Goal: Task Accomplishment & Management: Complete application form

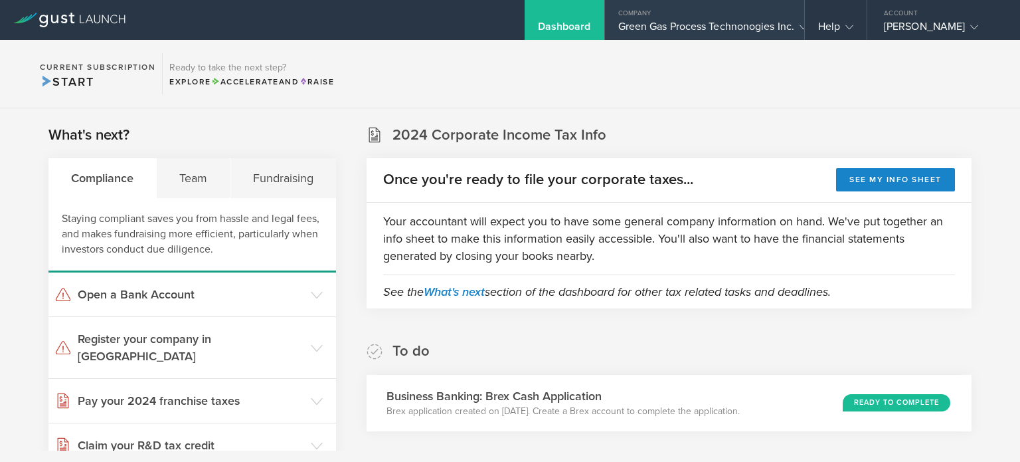
click at [632, 39] on div "Green Gas Process Technonogies Inc." at bounding box center [704, 30] width 173 height 20
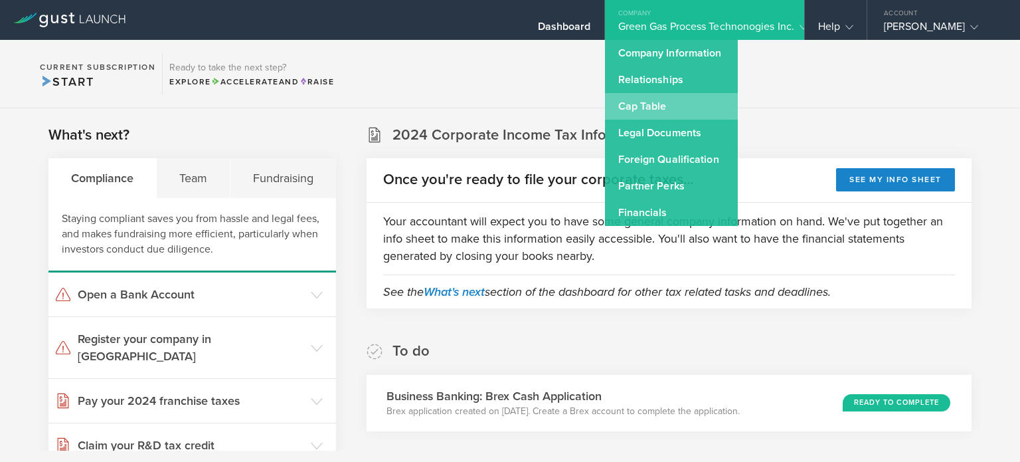
click at [633, 110] on link "Cap Table" at bounding box center [671, 106] width 133 height 27
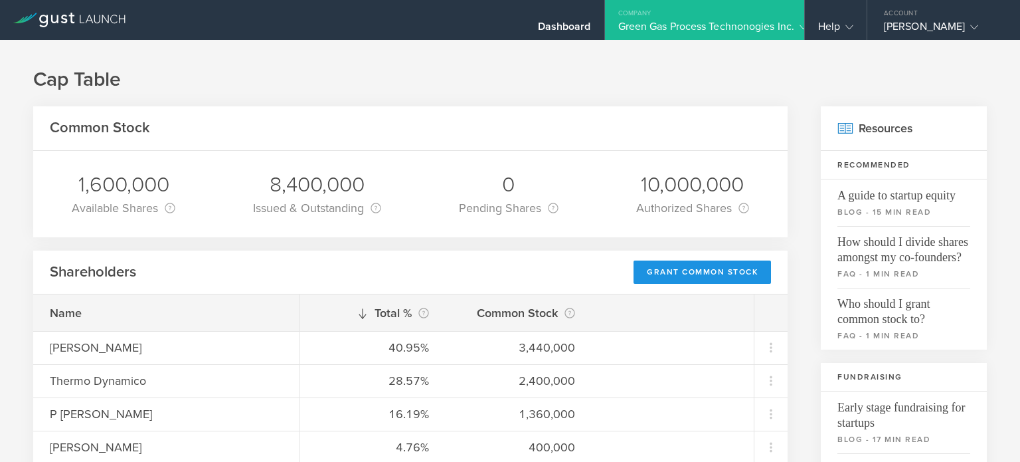
click at [668, 273] on div "Grant Common Stock" at bounding box center [702, 271] width 137 height 23
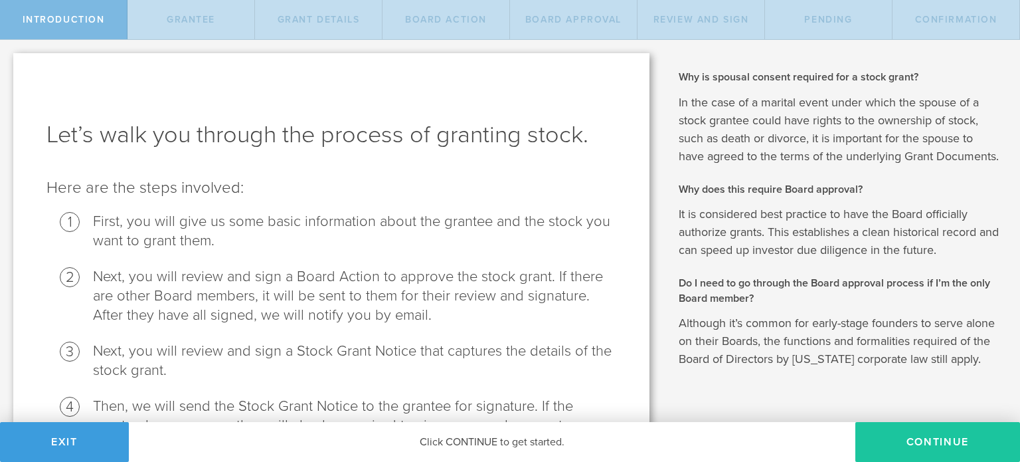
click at [873, 447] on button "Continue" at bounding box center [938, 442] width 165 height 40
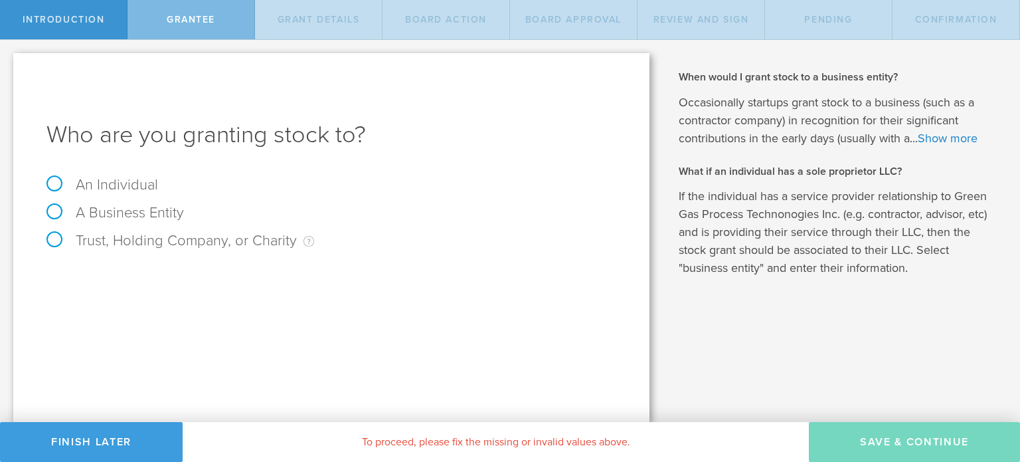
click at [51, 187] on label "An Individual" at bounding box center [102, 184] width 112 height 17
click at [9, 61] on input "An Individual" at bounding box center [4, 50] width 9 height 21
radio input "true"
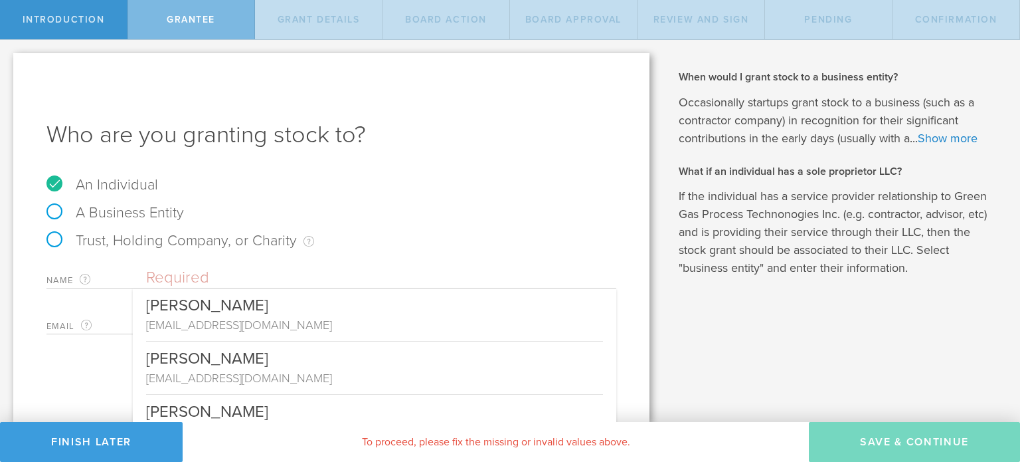
click at [175, 276] on input "text" at bounding box center [381, 278] width 470 height 20
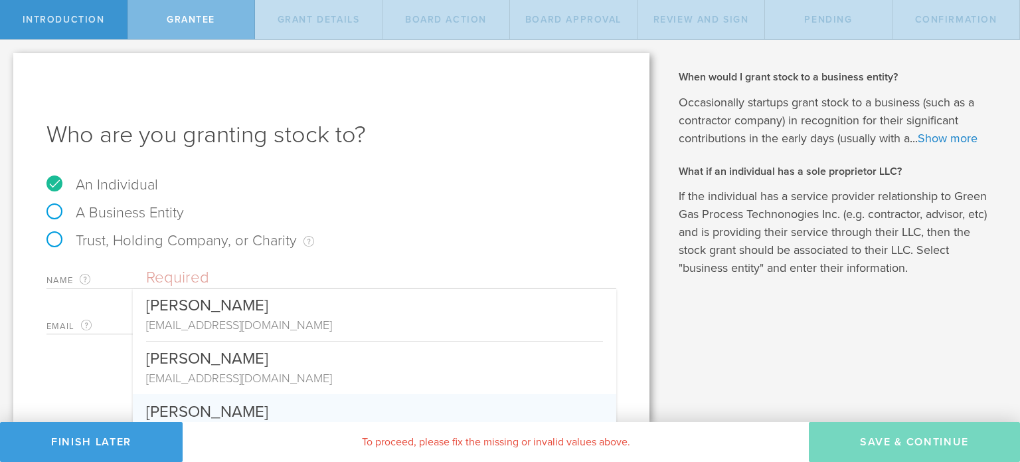
click at [202, 410] on div "Dominique Richon" at bounding box center [374, 408] width 457 height 29
type input "Dominique Richon"
type input "richon.dominique@gmail.com"
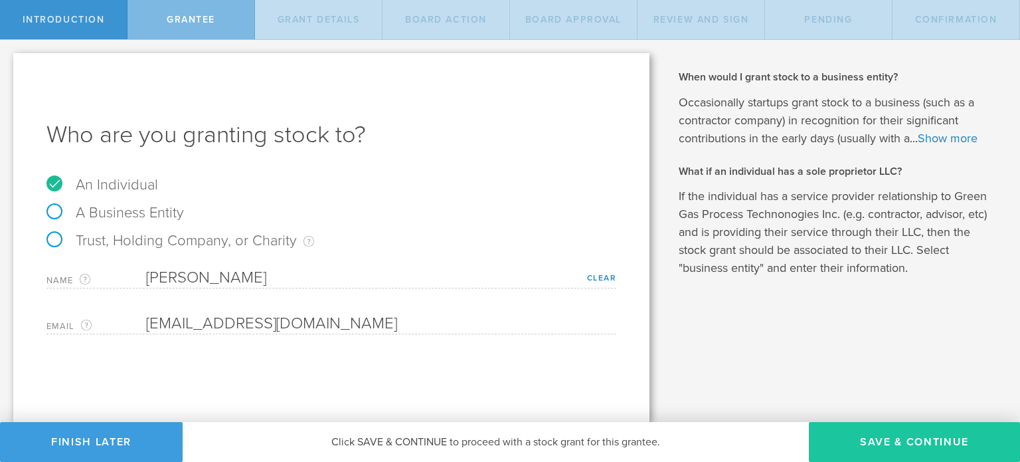
click at [829, 449] on button "Save & Continue" at bounding box center [914, 442] width 211 height 40
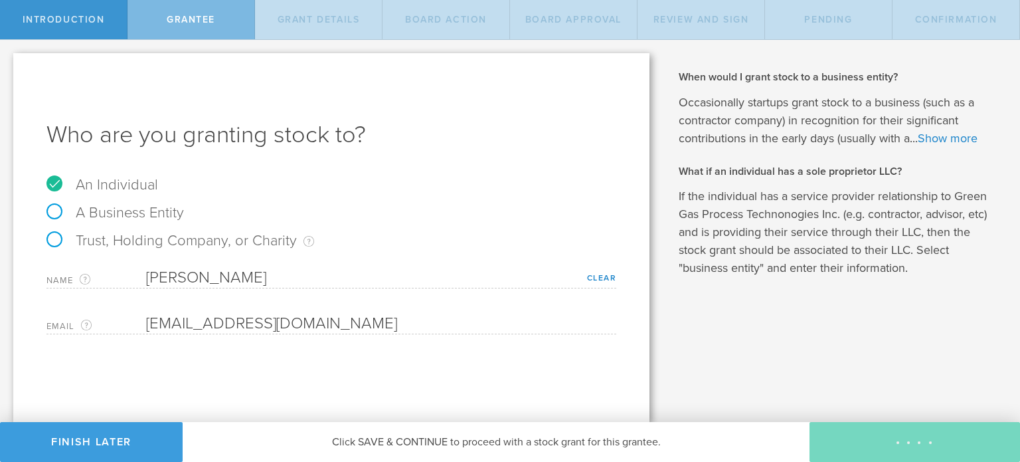
type input "48"
type input "12"
select select "none"
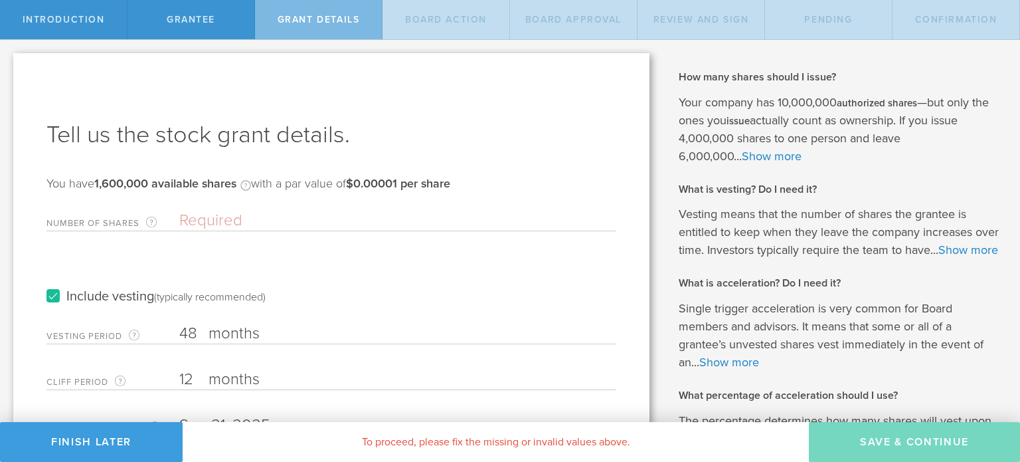
click at [242, 216] on input "Number of Shares The total amount of stock the company is granting to this reci…" at bounding box center [397, 221] width 437 height 20
type input "400,000"
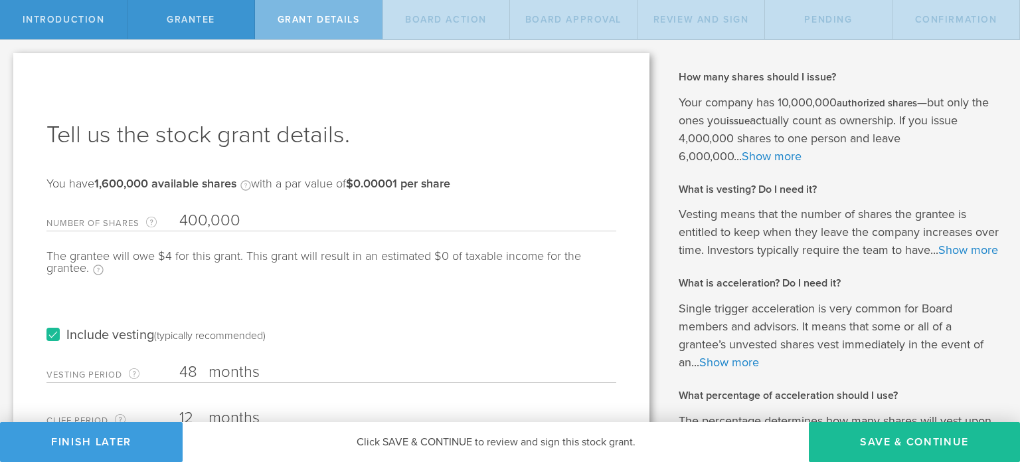
click at [193, 363] on input "48" at bounding box center [397, 372] width 437 height 20
type input "1"
type input "24"
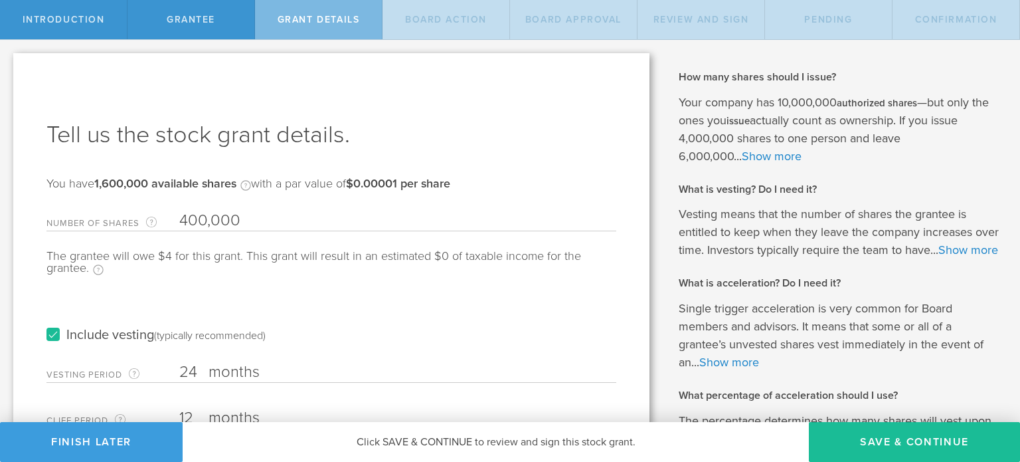
click at [340, 325] on div "Include vesting (typically recommended)" at bounding box center [331, 321] width 570 height 67
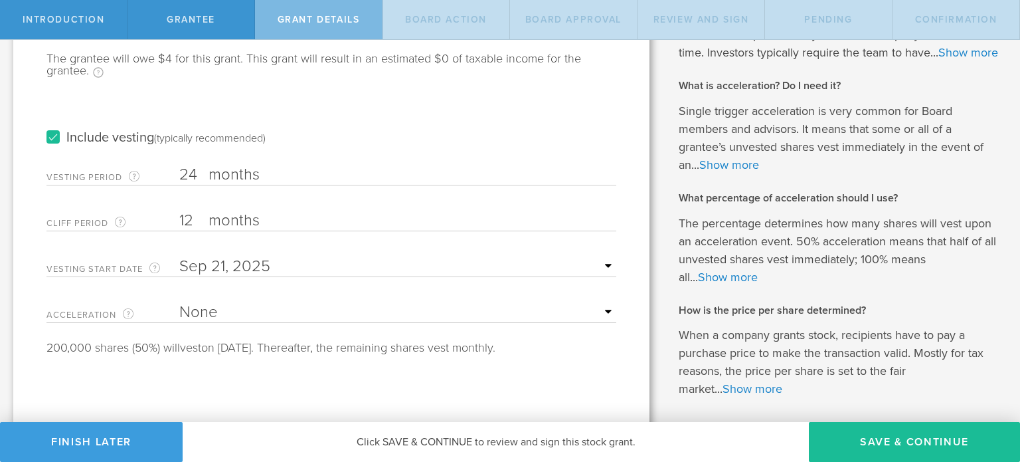
scroll to position [213, 0]
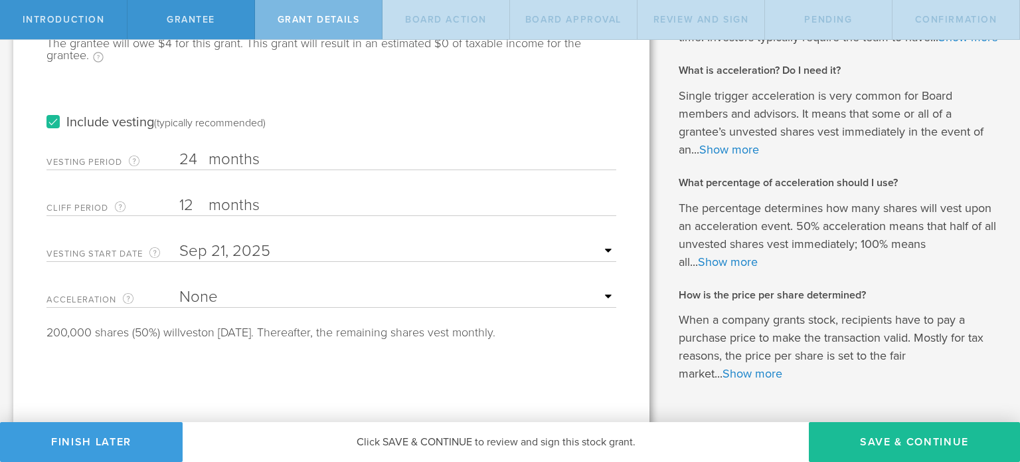
click at [197, 204] on input "12" at bounding box center [397, 205] width 437 height 20
type input "5"
type input "6"
click at [210, 290] on select "None Single Trigger Double Trigger" at bounding box center [397, 297] width 437 height 20
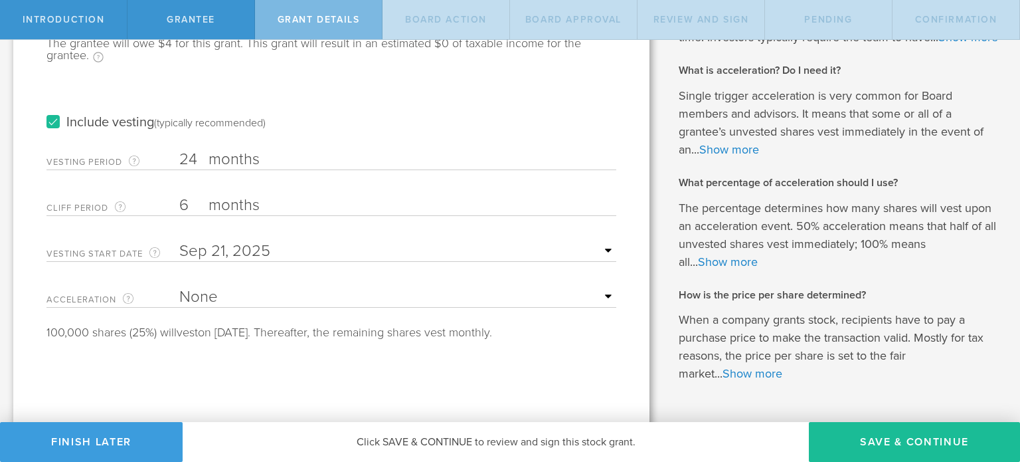
select select "double"
click at [179, 287] on select "None Single Trigger Double Trigger" at bounding box center [397, 297] width 437 height 20
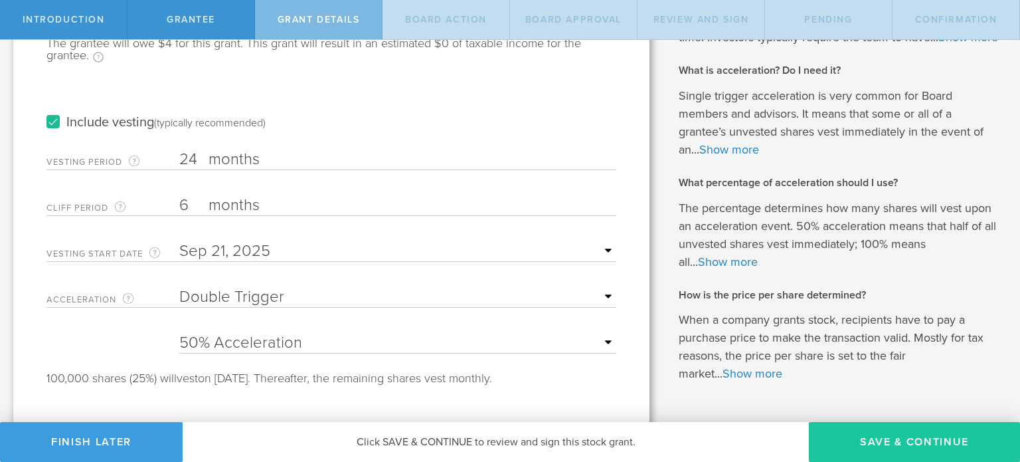
click at [873, 460] on button "Save & Continue" at bounding box center [914, 442] width 211 height 40
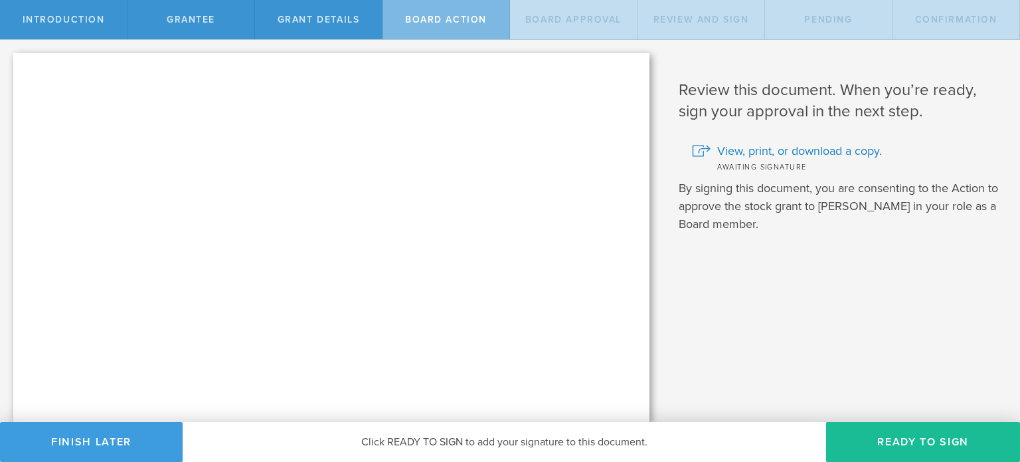
scroll to position [0, 0]
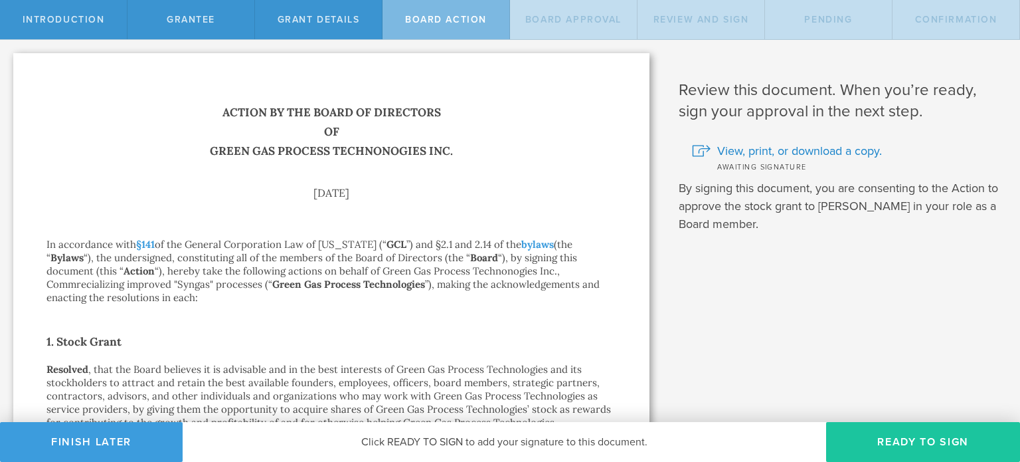
click at [911, 440] on button "Ready to Sign" at bounding box center [923, 442] width 194 height 40
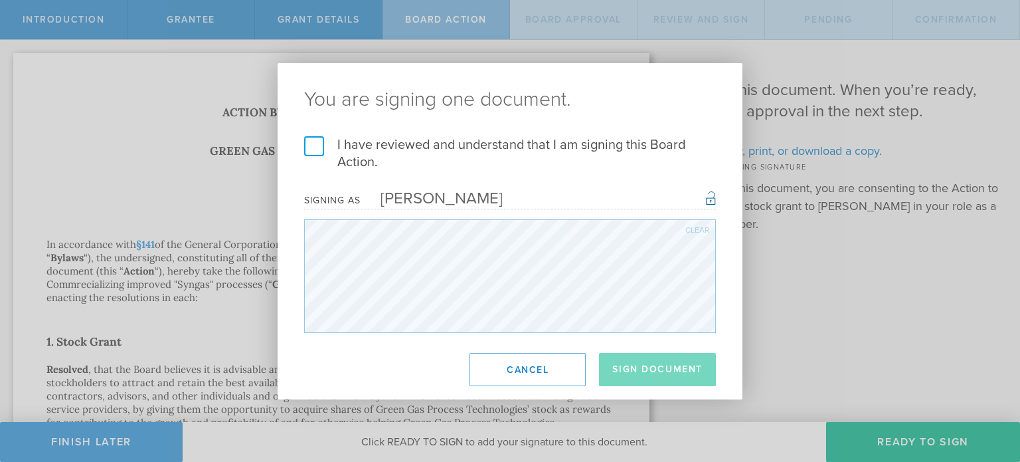
click at [308, 136] on label "I have reviewed and understand that I am signing this Board Action." at bounding box center [510, 153] width 412 height 35
click at [0, 0] on input "I have reviewed and understand that I am signing this Board Action." at bounding box center [0, 0] width 0 height 0
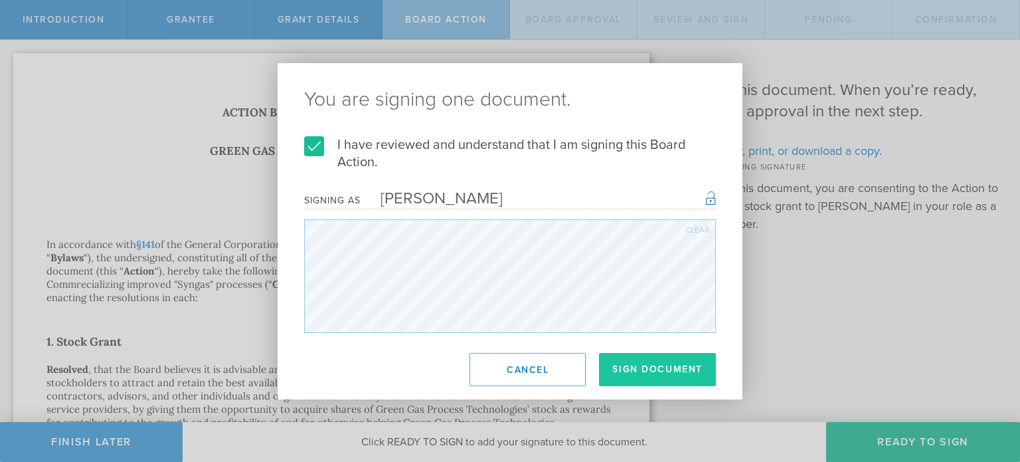
click at [646, 377] on button "Sign Document" at bounding box center [657, 369] width 117 height 33
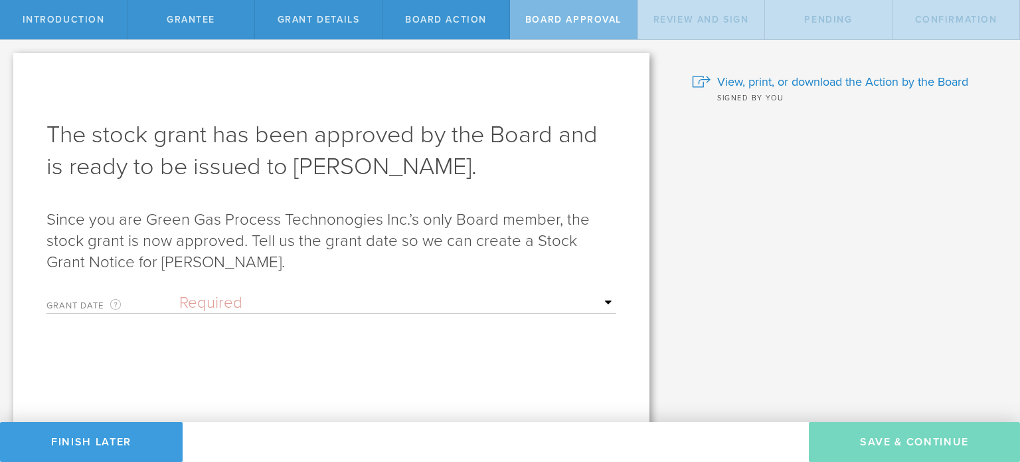
click at [302, 308] on select "Required Upon grantee's signature A specific date" at bounding box center [397, 303] width 437 height 20
select select "uponGranteeSignature"
click at [179, 293] on select "Required Upon grantee's signature A specific date" at bounding box center [397, 303] width 437 height 20
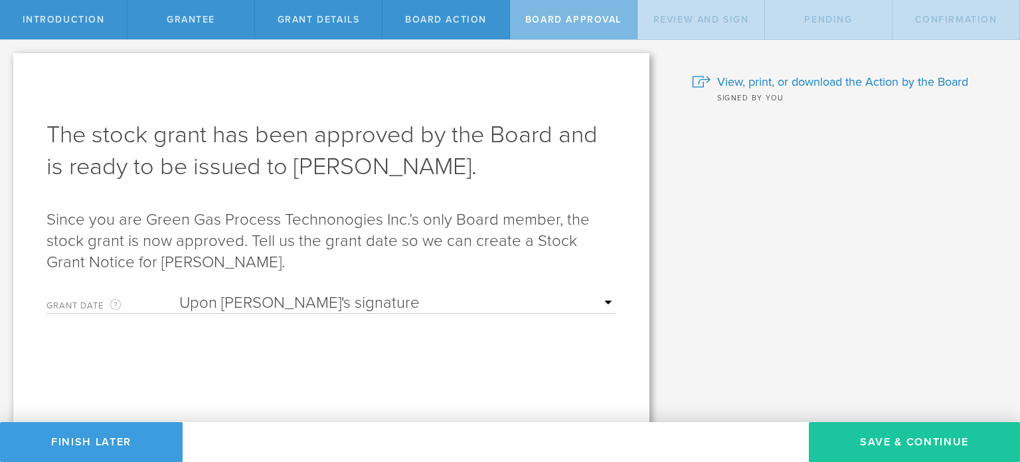
click at [869, 443] on button "Save & Continue" at bounding box center [914, 442] width 211 height 40
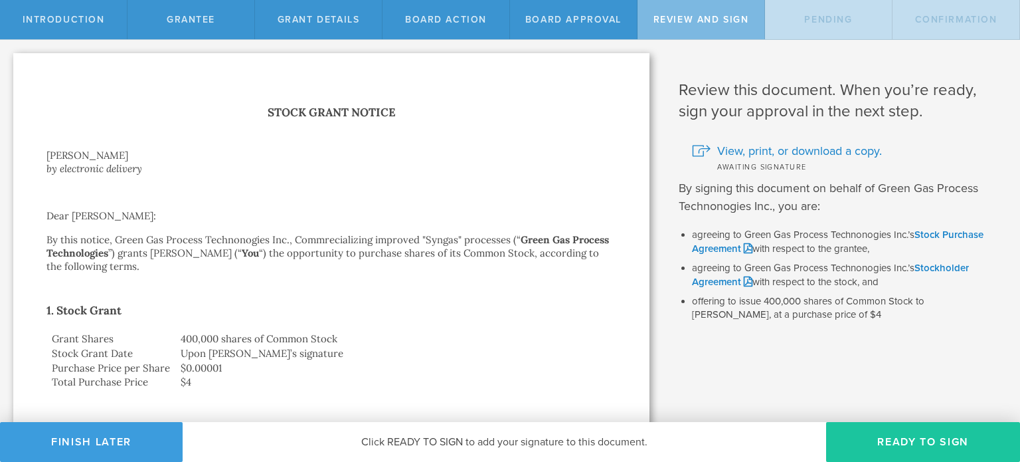
click at [872, 444] on button "Ready to Sign" at bounding box center [923, 442] width 194 height 40
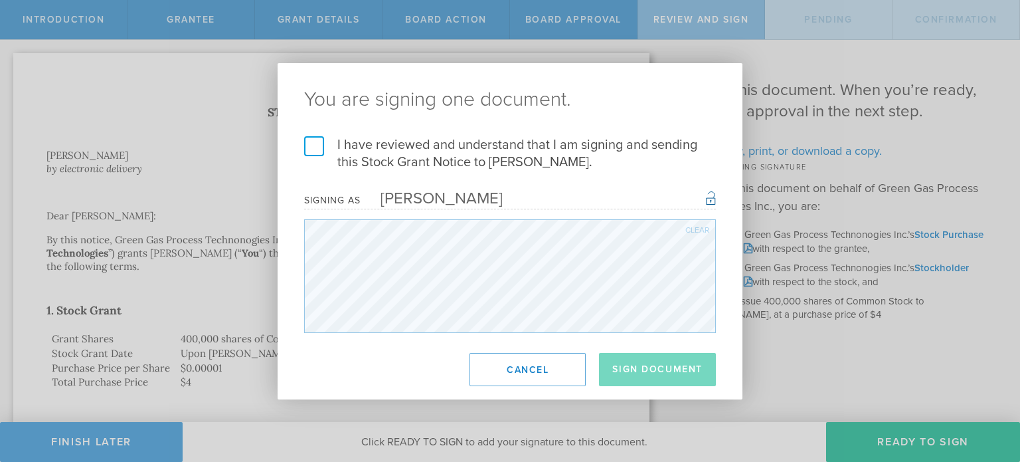
click at [314, 139] on label "I have reviewed and understand that I am signing and sending this Stock Grant N…" at bounding box center [510, 153] width 412 height 35
click at [0, 0] on input "I have reviewed and understand that I am signing and sending this Stock Grant N…" at bounding box center [0, 0] width 0 height 0
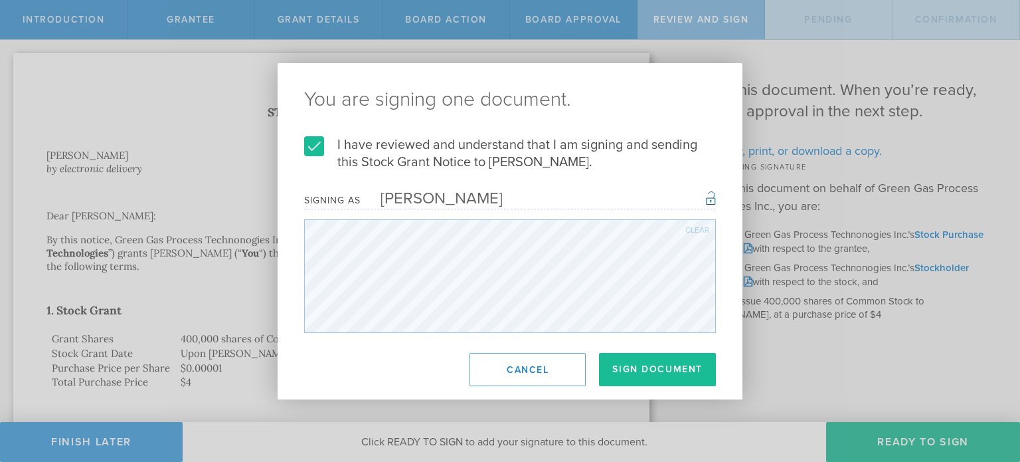
click at [314, 139] on label "I have reviewed and understand that I am signing and sending this Stock Grant N…" at bounding box center [510, 153] width 412 height 35
click at [0, 0] on input "I have reviewed and understand that I am signing and sending this Stock Grant N…" at bounding box center [0, 0] width 0 height 0
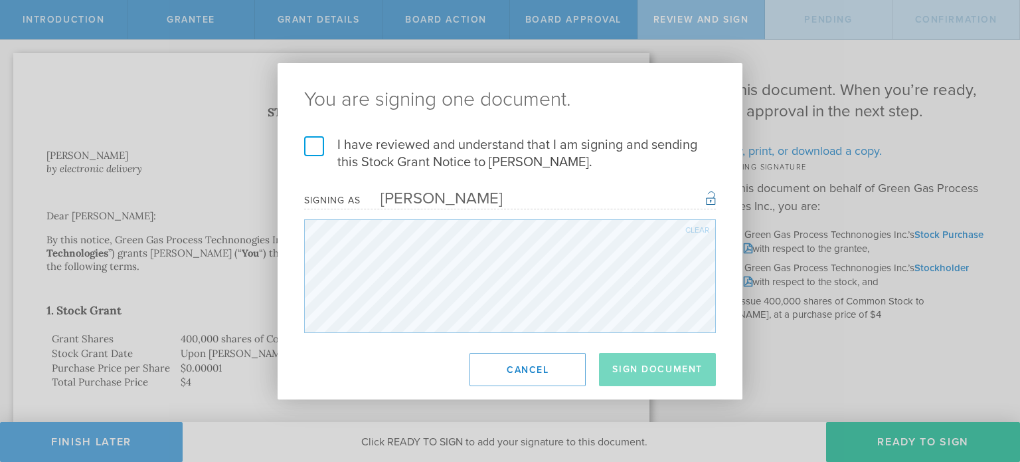
click at [314, 139] on label "I have reviewed and understand that I am signing and sending this Stock Grant N…" at bounding box center [510, 153] width 412 height 35
click at [0, 0] on input "I have reviewed and understand that I am signing and sending this Stock Grant N…" at bounding box center [0, 0] width 0 height 0
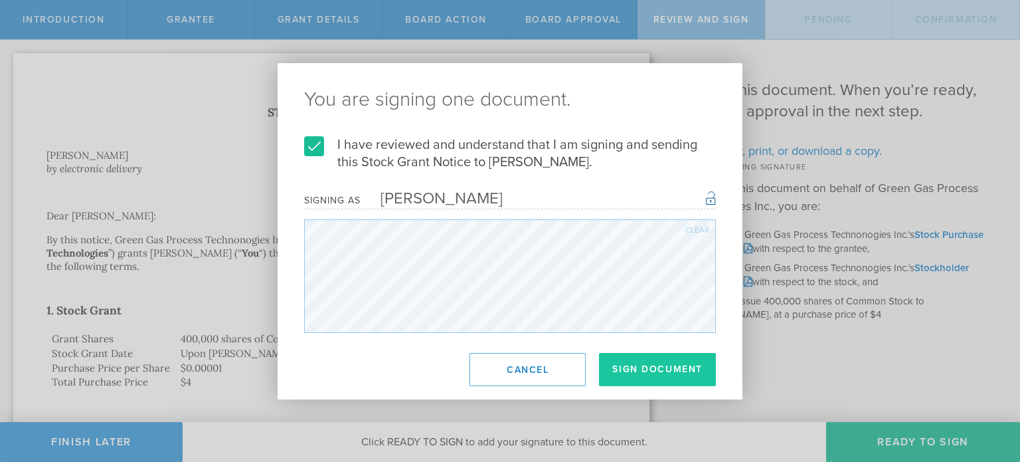
click at [642, 375] on button "Sign Document" at bounding box center [657, 369] width 117 height 33
